Goal: Task Accomplishment & Management: Use online tool/utility

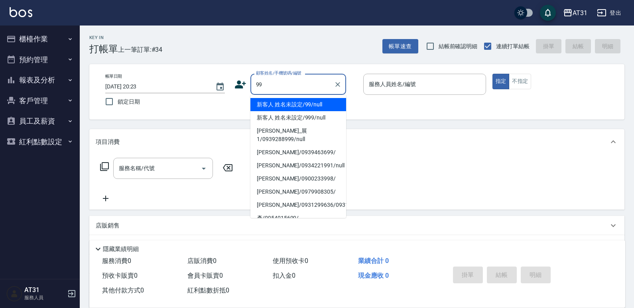
type input "新客人 姓名未設定/99/null"
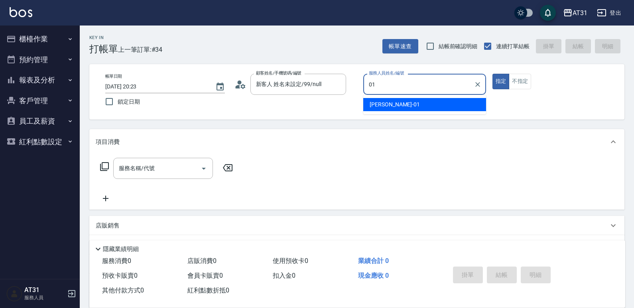
type input "[PERSON_NAME]-01"
type button "true"
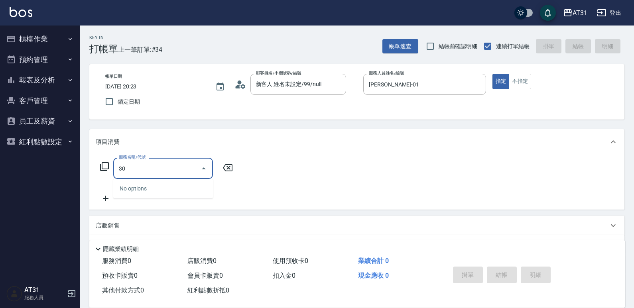
type input "301"
type input "160"
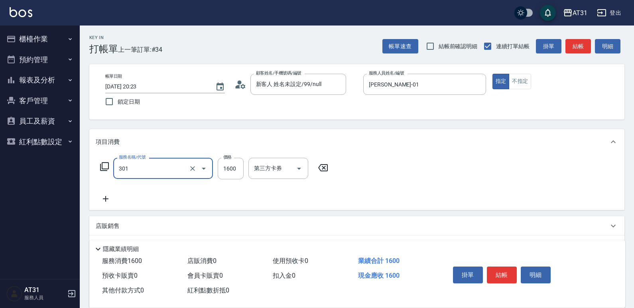
type input "燙髮(301)"
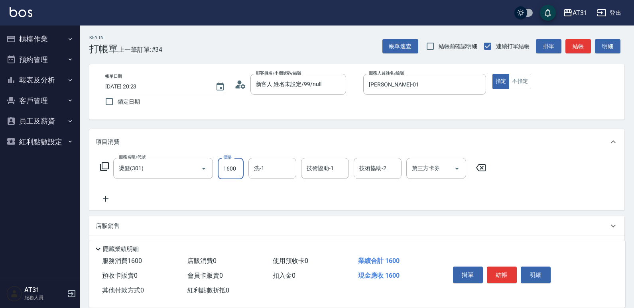
type input "0"
type input "149"
type input "10"
type input "1499"
type input "140"
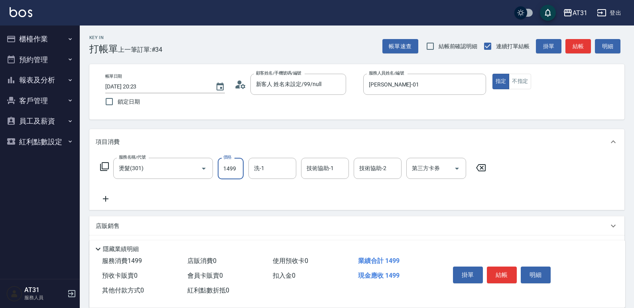
type input "1499"
type input "湯湯-21"
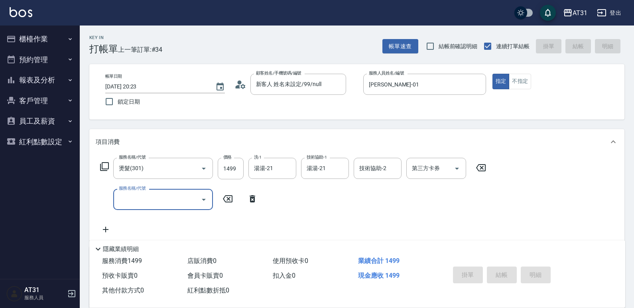
type input "[DATE] 21:46"
type input "0"
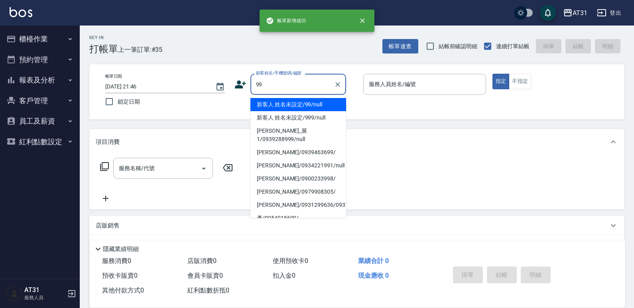
type input "新客人 姓名未設定/99/null"
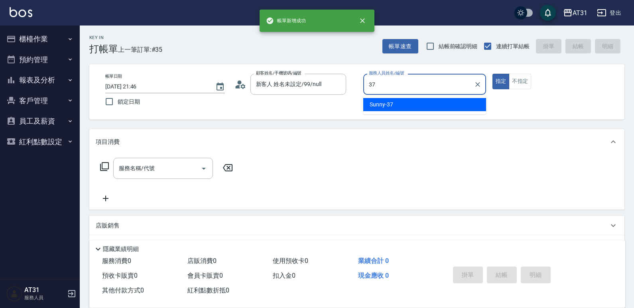
type input "Sunny-37"
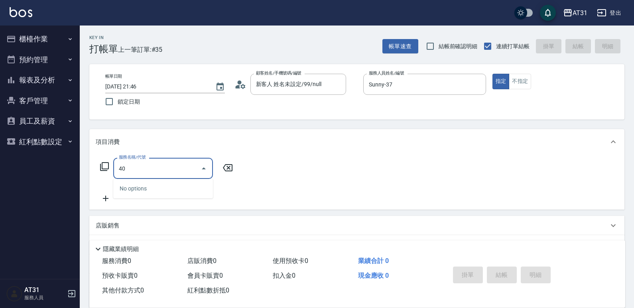
type input "401"
type input "20"
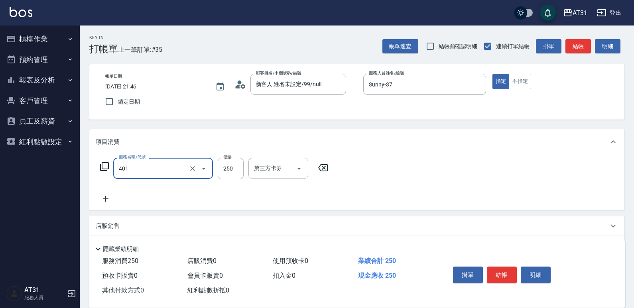
type input "剪髮(401)"
type input "0"
type input "30"
type input "300"
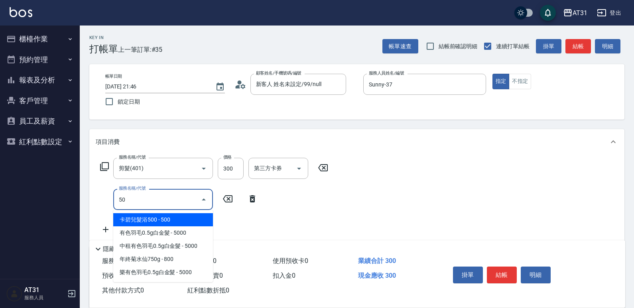
type input "501"
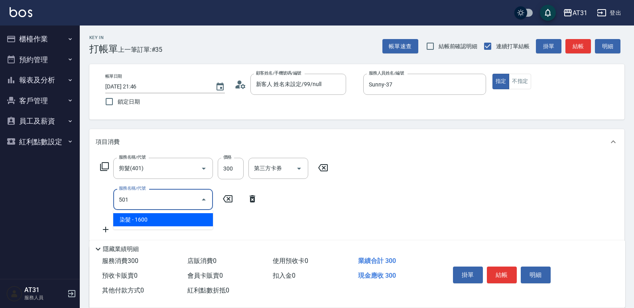
type input "190"
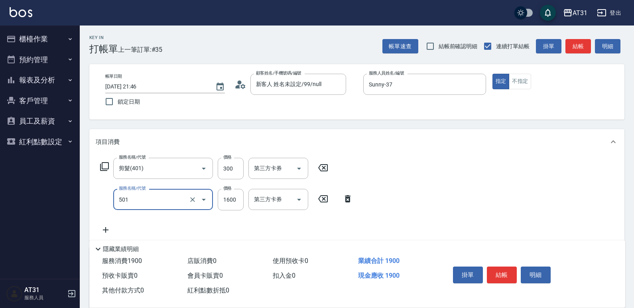
type input "染髮(501)"
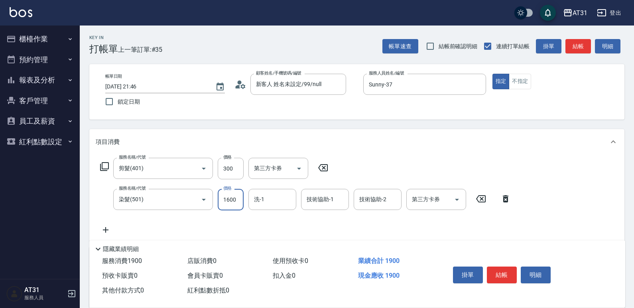
type input "30"
type input "20"
type input "50"
type input "200"
type input "230"
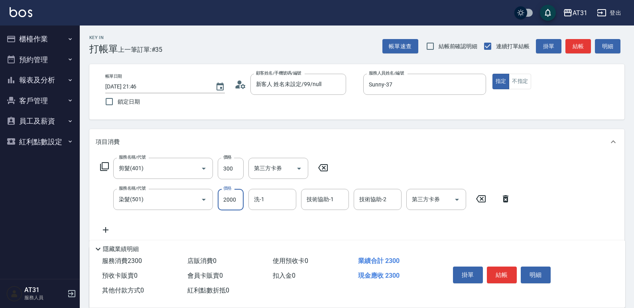
type input "2000"
type input "Rita-36"
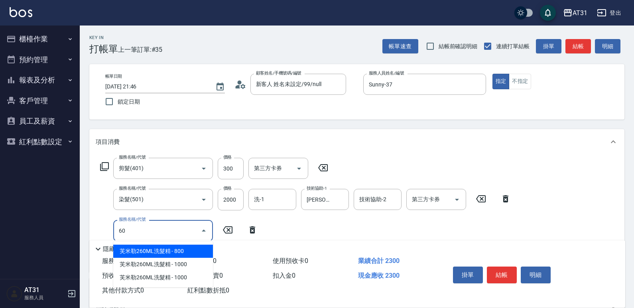
type input "609"
type input "340"
type input "自購三段(609)"
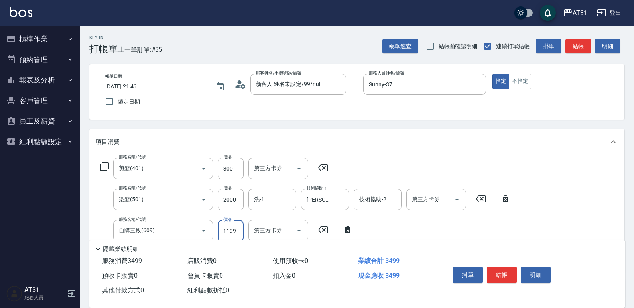
type input "230"
type input "250"
type input "480"
type input "2500"
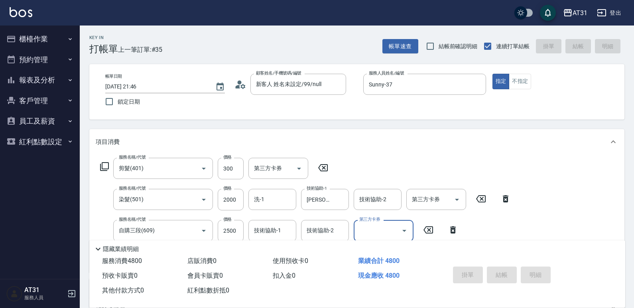
type input "0"
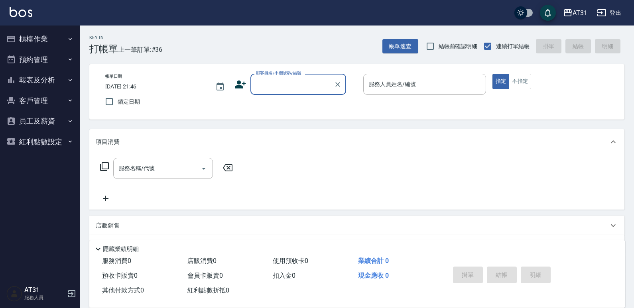
click at [49, 83] on button "報表及分析" at bounding box center [39, 80] width 73 height 21
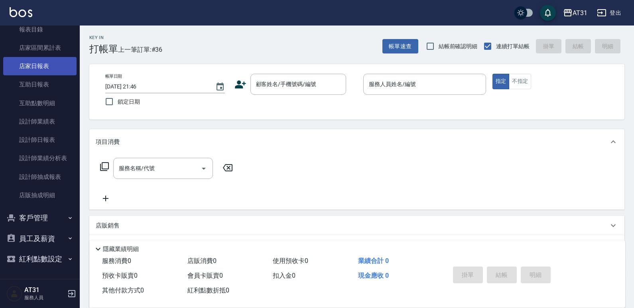
click at [43, 68] on link "店家日報表" at bounding box center [39, 66] width 73 height 18
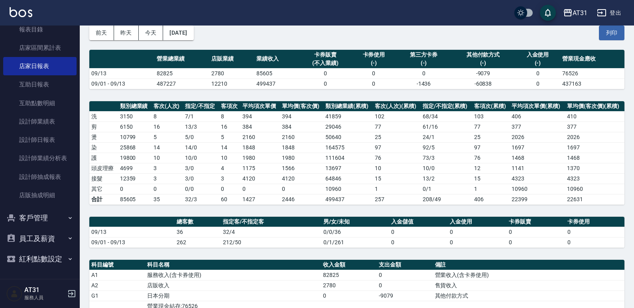
scroll to position [40, 0]
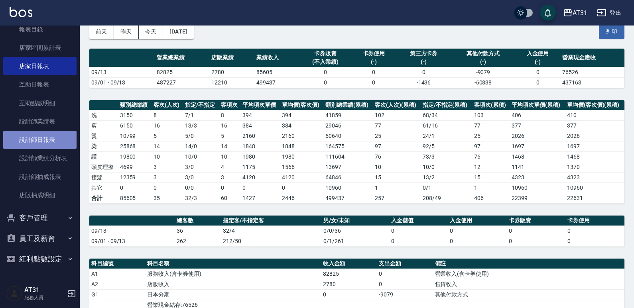
click at [51, 140] on link "設計師日報表" at bounding box center [39, 140] width 73 height 18
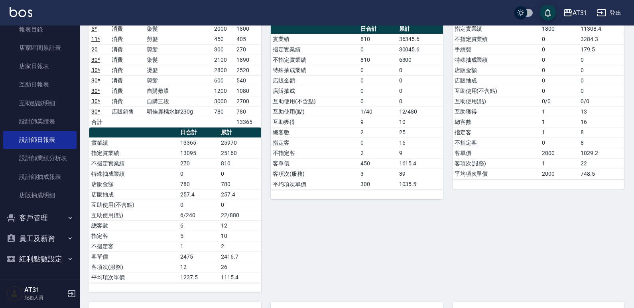
scroll to position [439, 0]
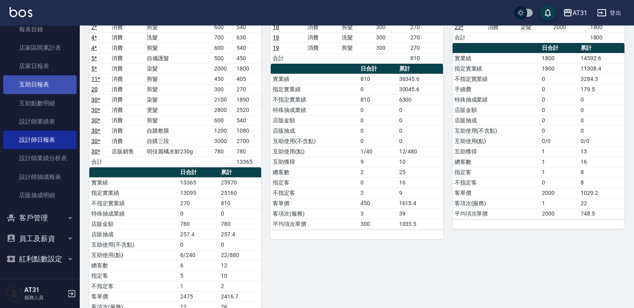
click at [45, 83] on link "互助日報表" at bounding box center [39, 84] width 73 height 18
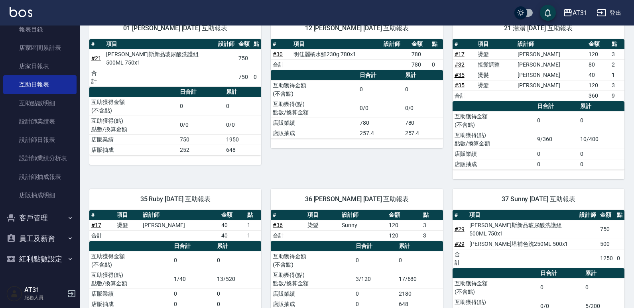
scroll to position [116, 0]
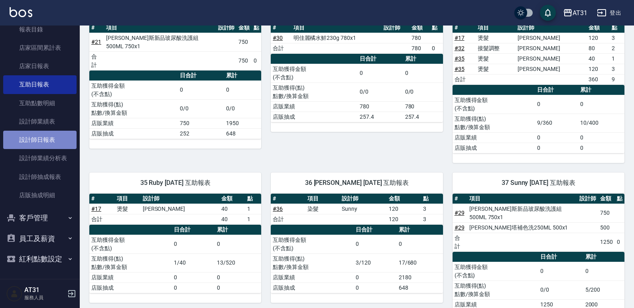
click at [54, 147] on link "設計師日報表" at bounding box center [39, 140] width 73 height 18
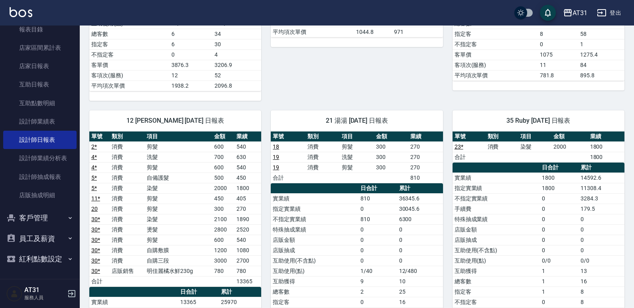
scroll to position [359, 0]
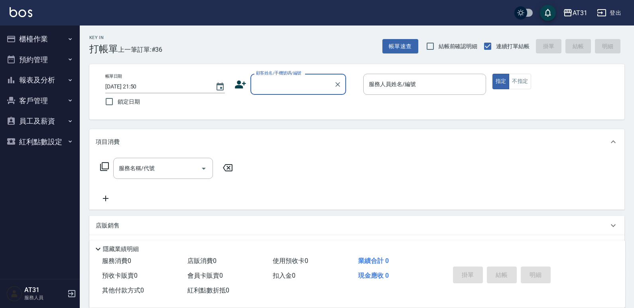
click at [44, 75] on button "報表及分析" at bounding box center [39, 80] width 73 height 21
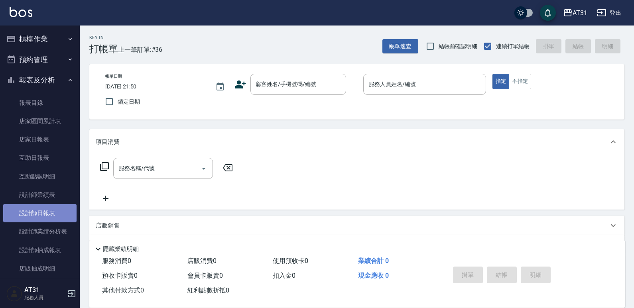
click at [52, 215] on link "設計師日報表" at bounding box center [39, 213] width 73 height 18
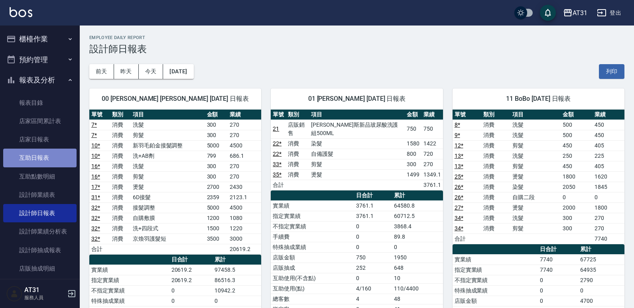
click at [46, 160] on link "互助日報表" at bounding box center [39, 158] width 73 height 18
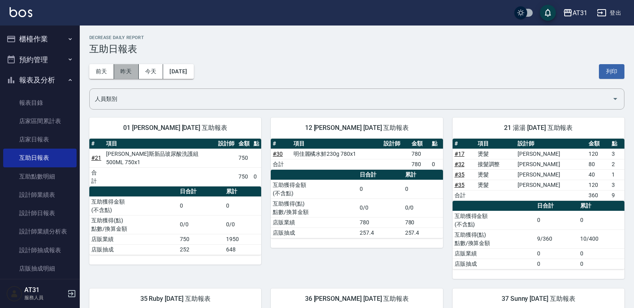
click at [116, 72] on button "昨天" at bounding box center [126, 71] width 25 height 15
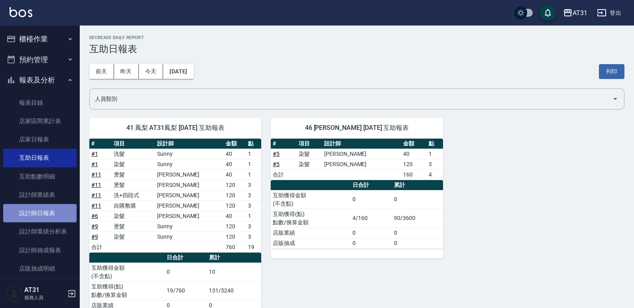
click at [53, 209] on link "設計師日報表" at bounding box center [39, 213] width 73 height 18
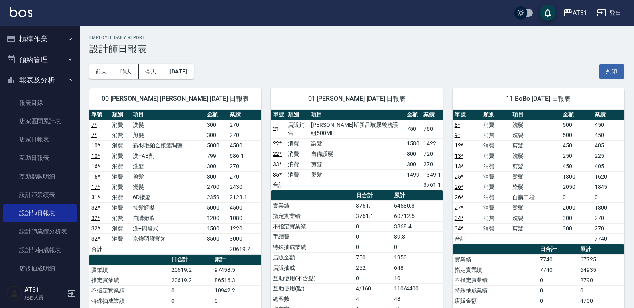
click at [49, 47] on button "櫃檯作業" at bounding box center [39, 39] width 73 height 21
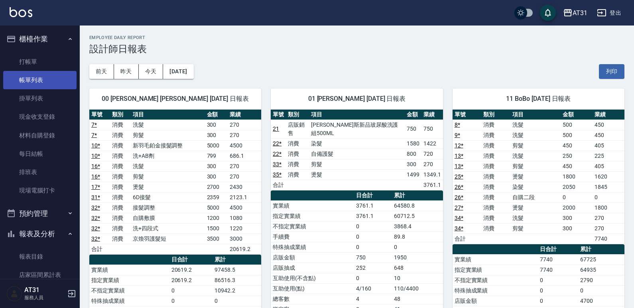
click at [40, 79] on link "帳單列表" at bounding box center [39, 80] width 73 height 18
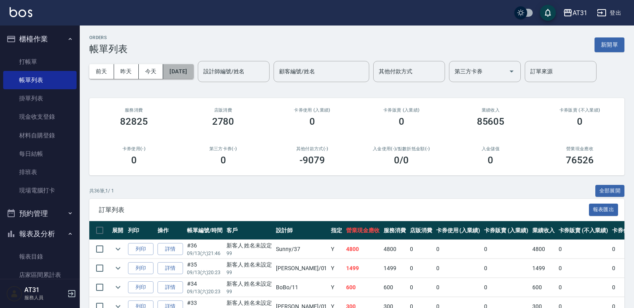
click at [186, 69] on button "[DATE]" at bounding box center [178, 71] width 30 height 15
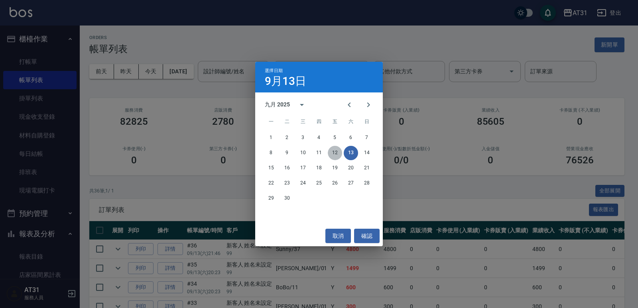
click at [334, 150] on button "12" at bounding box center [335, 153] width 14 height 14
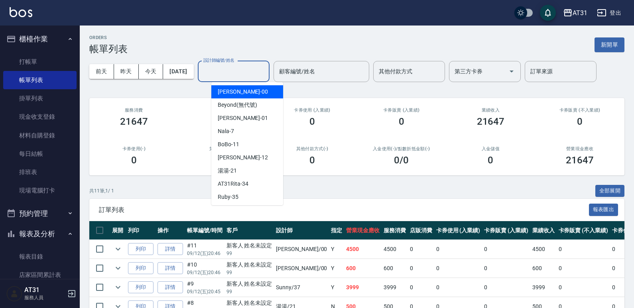
click at [266, 73] on input "設計師編號/姓名" at bounding box center [233, 72] width 65 height 14
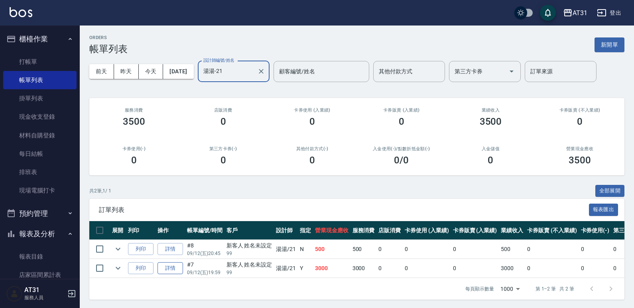
type input "湯湯-21"
click at [176, 267] on link "詳情" at bounding box center [171, 269] width 26 height 12
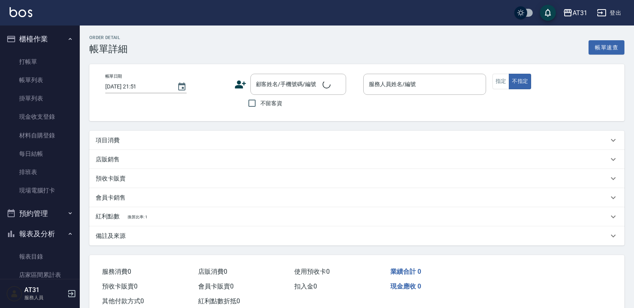
type input "[DATE] 19:59"
type input "湯湯-21"
type input "300"
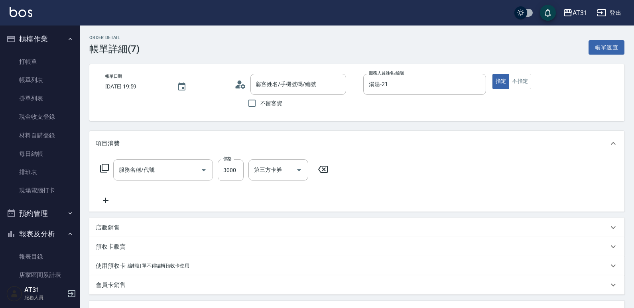
type input "新客人 姓名未設定/99/null"
type input "新羽毛鉑金接髮調整(705)"
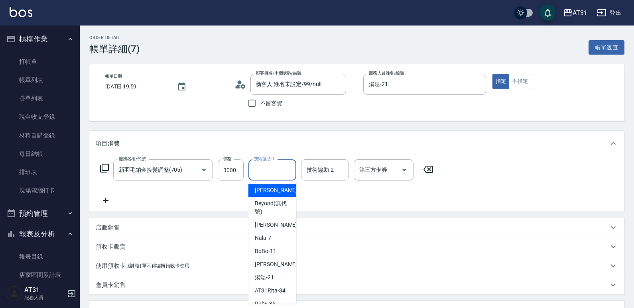
click at [281, 171] on input "技術協助-1" at bounding box center [272, 170] width 41 height 14
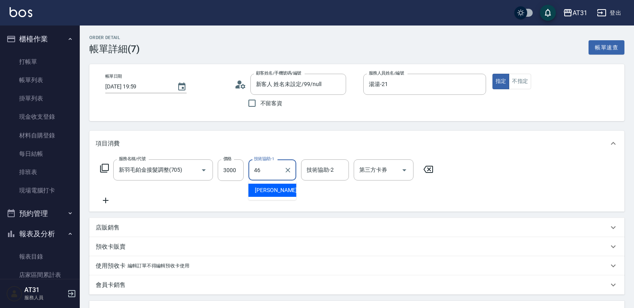
type input "[PERSON_NAME]-46"
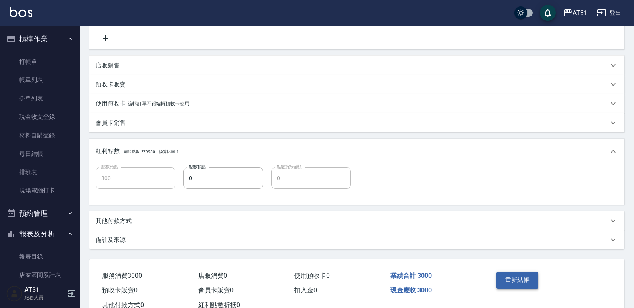
scroll to position [190, 0]
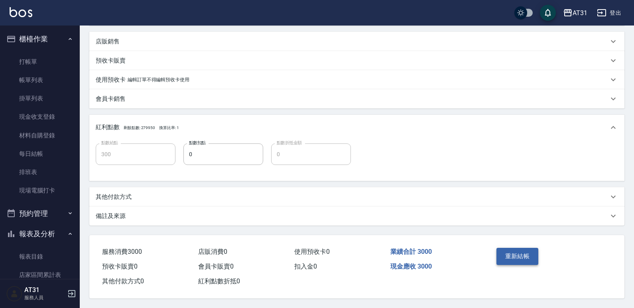
click at [522, 253] on button "重新結帳" at bounding box center [518, 256] width 42 height 17
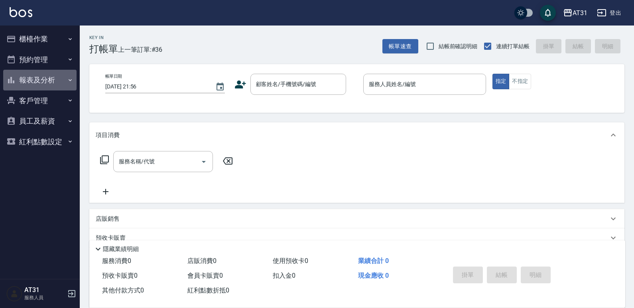
click at [53, 81] on button "報表及分析" at bounding box center [39, 80] width 73 height 21
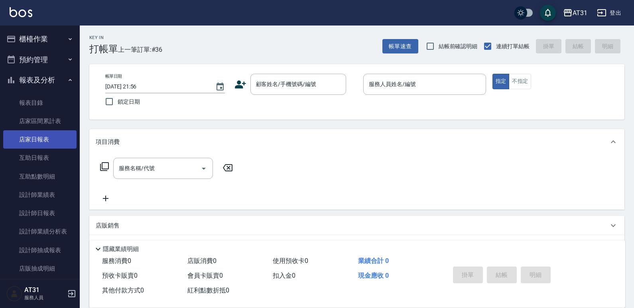
click at [50, 132] on link "店家日報表" at bounding box center [39, 139] width 73 height 18
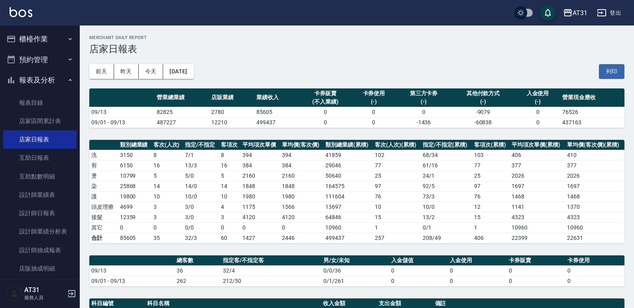
drag, startPoint x: 198, startPoint y: 145, endPoint x: 168, endPoint y: 154, distance: 30.8
click at [168, 154] on td "8" at bounding box center [168, 155] width 32 height 10
drag, startPoint x: 162, startPoint y: 158, endPoint x: 132, endPoint y: 168, distance: 31.7
click at [134, 167] on td "6150" at bounding box center [135, 165] width 34 height 10
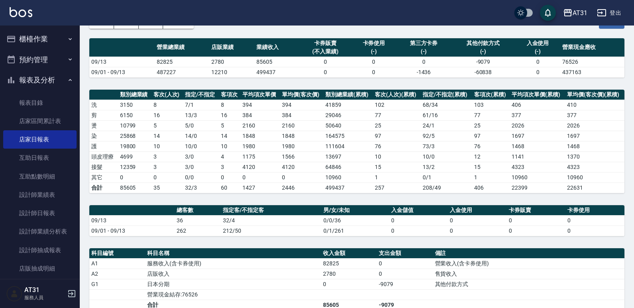
scroll to position [80, 0]
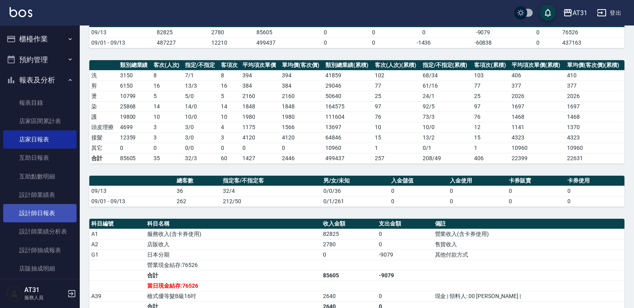
click at [26, 210] on link "設計師日報表" at bounding box center [39, 213] width 73 height 18
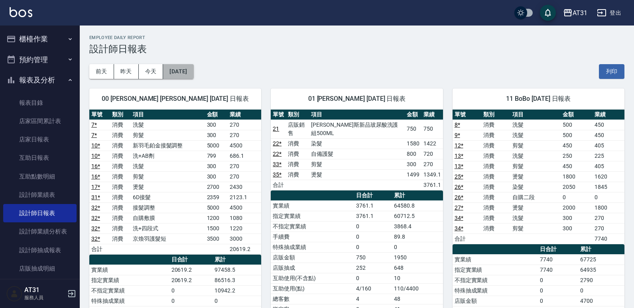
click at [189, 70] on button "[DATE]" at bounding box center [178, 71] width 30 height 15
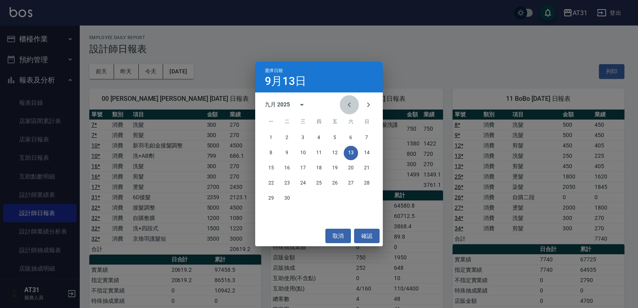
click at [345, 107] on icon "Previous month" at bounding box center [350, 105] width 10 height 10
click at [306, 168] on button "13" at bounding box center [303, 168] width 14 height 14
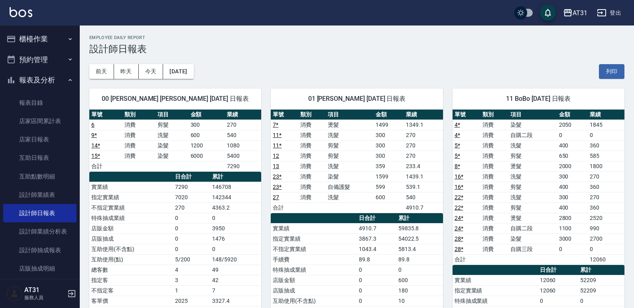
drag, startPoint x: 306, startPoint y: 162, endPoint x: 267, endPoint y: 163, distance: 39.1
drag, startPoint x: 267, startPoint y: 163, endPoint x: 256, endPoint y: 164, distance: 11.3
drag, startPoint x: 256, startPoint y: 164, endPoint x: 236, endPoint y: 162, distance: 20.1
drag, startPoint x: 236, startPoint y: 162, endPoint x: 229, endPoint y: 163, distance: 6.5
click at [229, 163] on td "7290" at bounding box center [243, 166] width 36 height 10
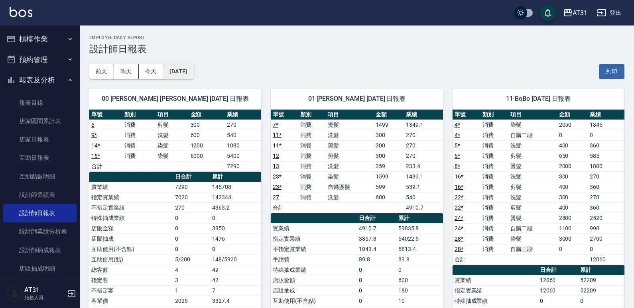
click at [170, 65] on button "2025/08/13" at bounding box center [178, 71] width 30 height 15
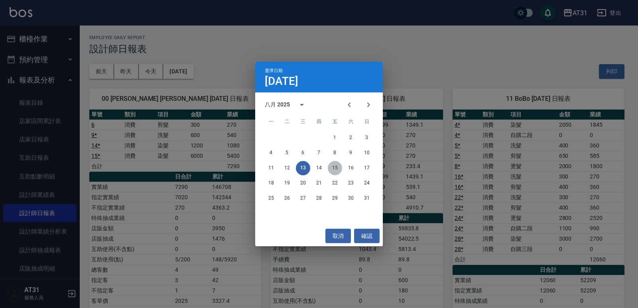
click at [336, 170] on button "15" at bounding box center [335, 168] width 14 height 14
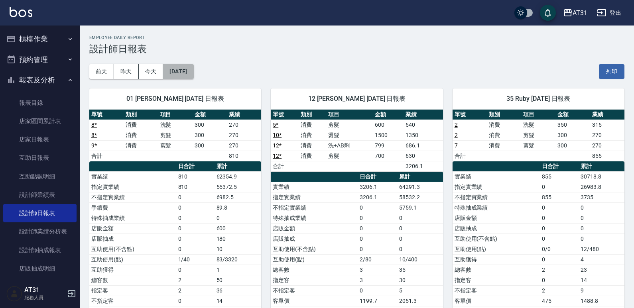
click at [186, 68] on button "2025/08/15" at bounding box center [178, 71] width 30 height 15
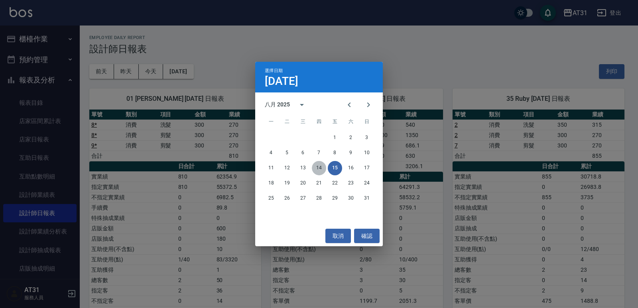
click at [325, 168] on button "14" at bounding box center [319, 168] width 14 height 14
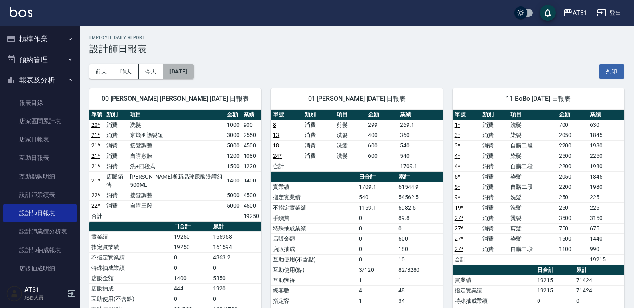
click at [191, 72] on button "2025/08/14" at bounding box center [178, 71] width 30 height 15
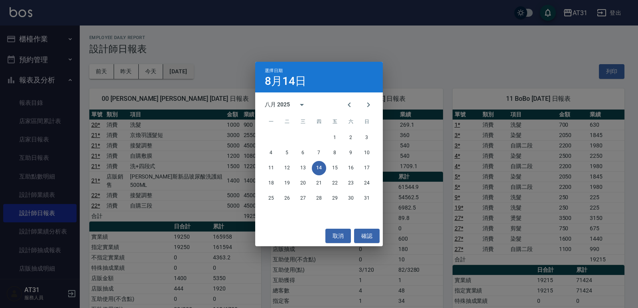
click at [191, 72] on div "選擇日期 8月14日 八月 2025 一 二 三 四 五 六 日 1 2 3 4 5 6 7 8 9 10 11 12 13 14 15 16 17 18 1…" at bounding box center [319, 154] width 638 height 308
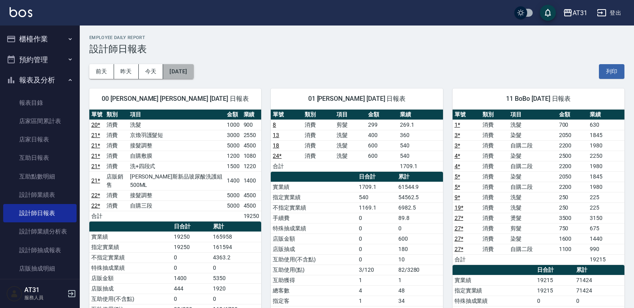
click at [191, 72] on button "2025/08/14" at bounding box center [178, 71] width 30 height 15
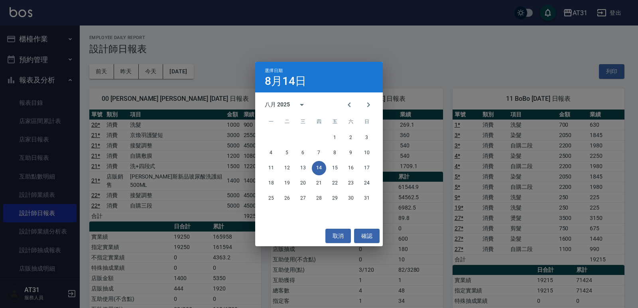
click at [232, 154] on div "選擇日期 8月14日 八月 2025 一 二 三 四 五 六 日 1 2 3 4 5 6 7 8 9 10 11 12 13 14 15 16 17 18 1…" at bounding box center [319, 154] width 638 height 308
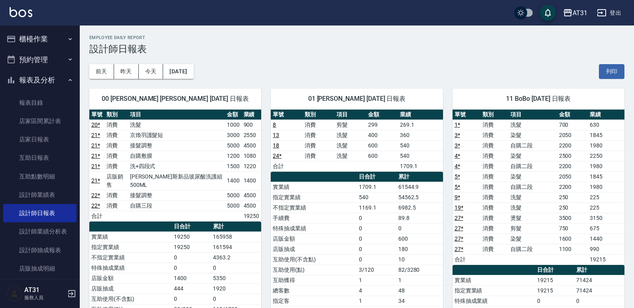
click at [41, 39] on button "櫃檯作業" at bounding box center [39, 39] width 73 height 21
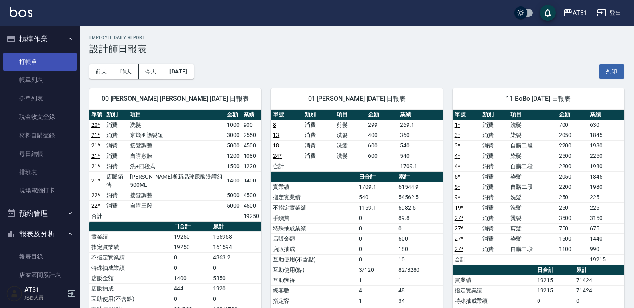
click at [42, 61] on link "打帳單" at bounding box center [39, 62] width 73 height 18
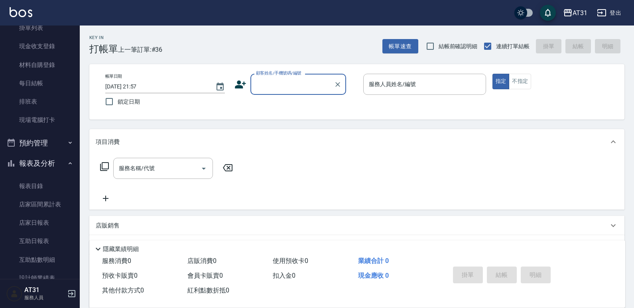
scroll to position [160, 0]
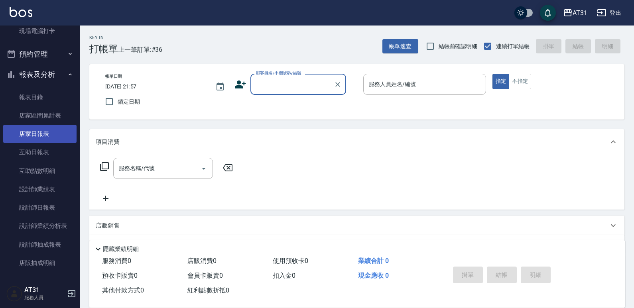
click at [33, 143] on link "互助日報表" at bounding box center [39, 152] width 73 height 18
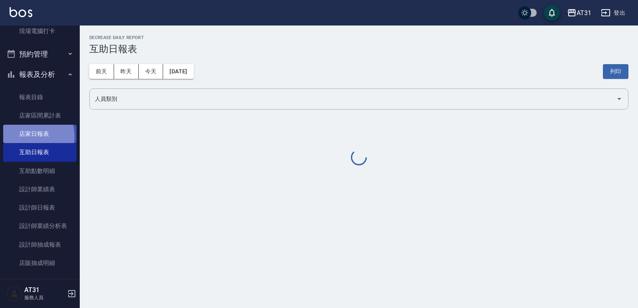
click at [34, 136] on link "店家日報表" at bounding box center [39, 134] width 73 height 18
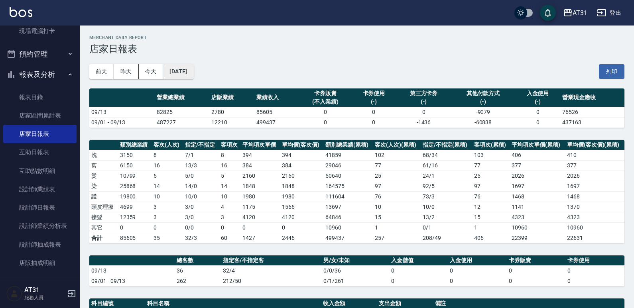
click at [180, 67] on button "[DATE]" at bounding box center [178, 71] width 30 height 15
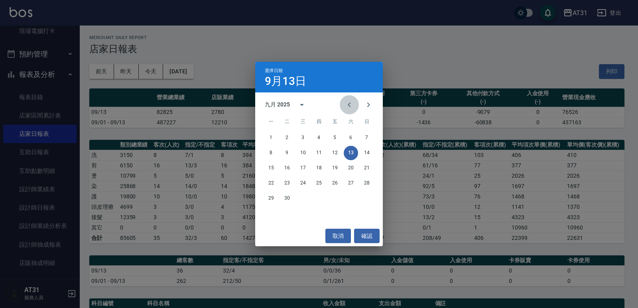
click at [348, 109] on button "Previous month" at bounding box center [349, 104] width 19 height 19
click at [309, 167] on button "13" at bounding box center [303, 168] width 14 height 14
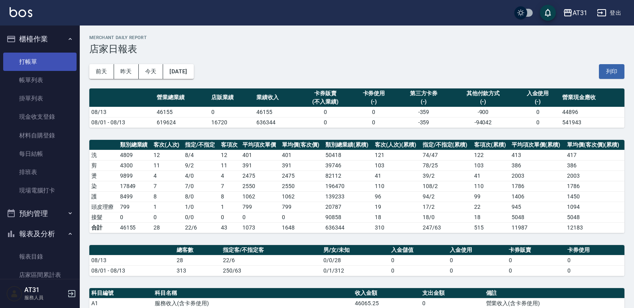
click at [55, 61] on link "打帳單" at bounding box center [39, 62] width 73 height 18
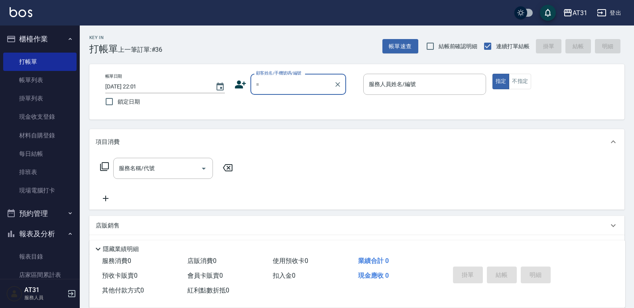
type input "=."
